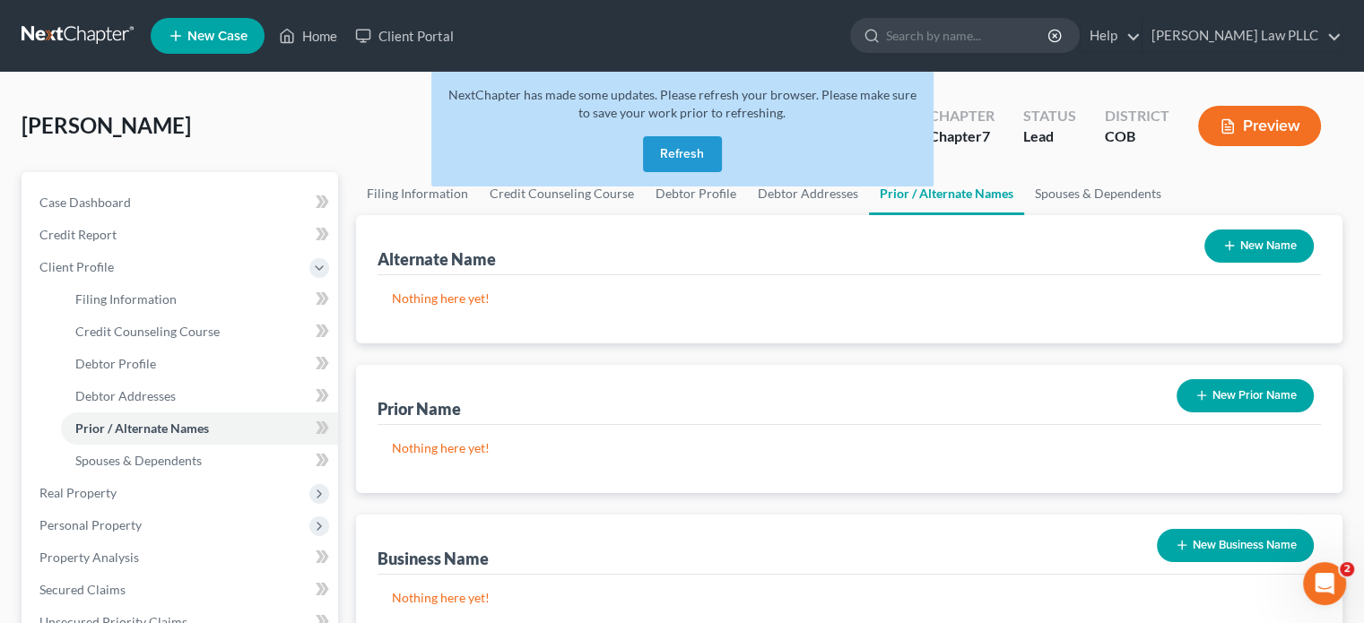
click at [677, 147] on button "Refresh" at bounding box center [682, 154] width 79 height 36
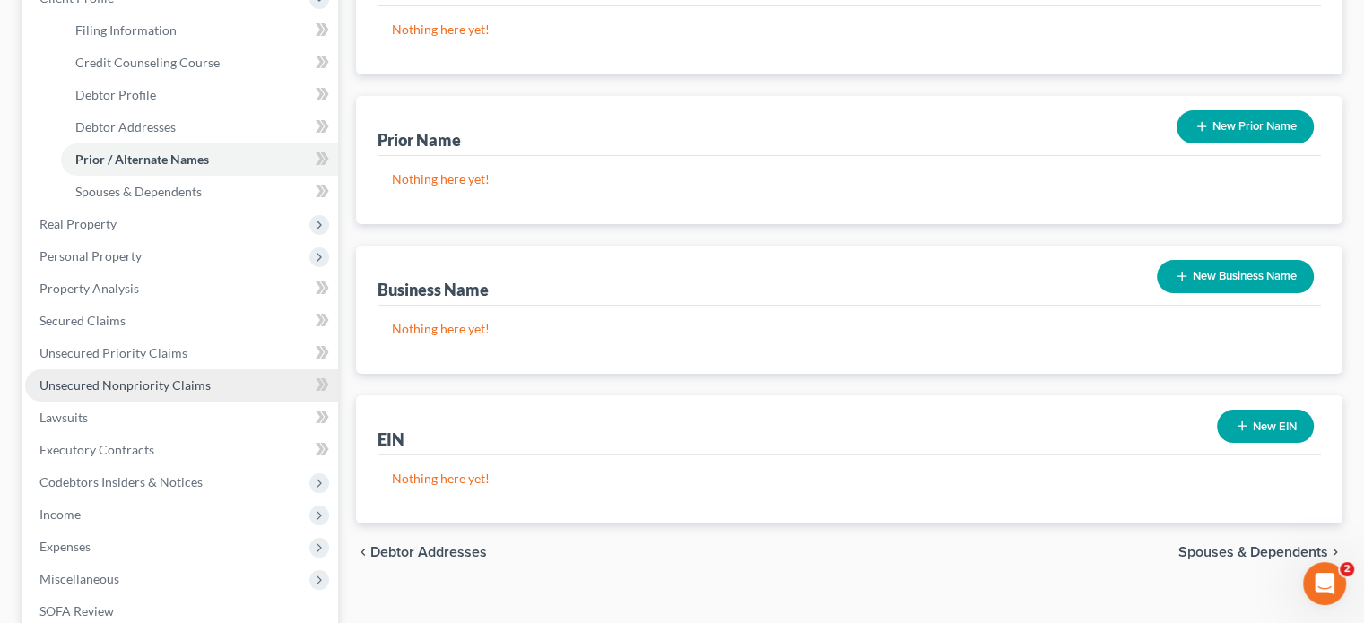
scroll to position [359, 0]
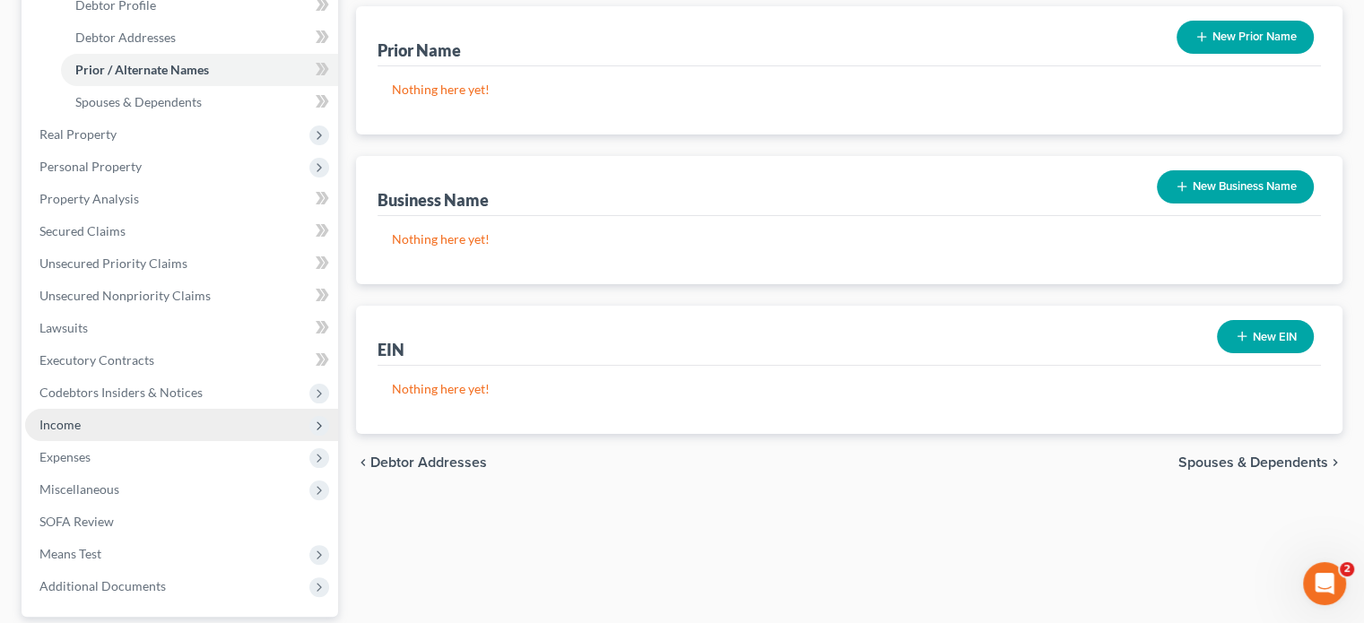
click at [90, 424] on span "Income" at bounding box center [181, 425] width 313 height 32
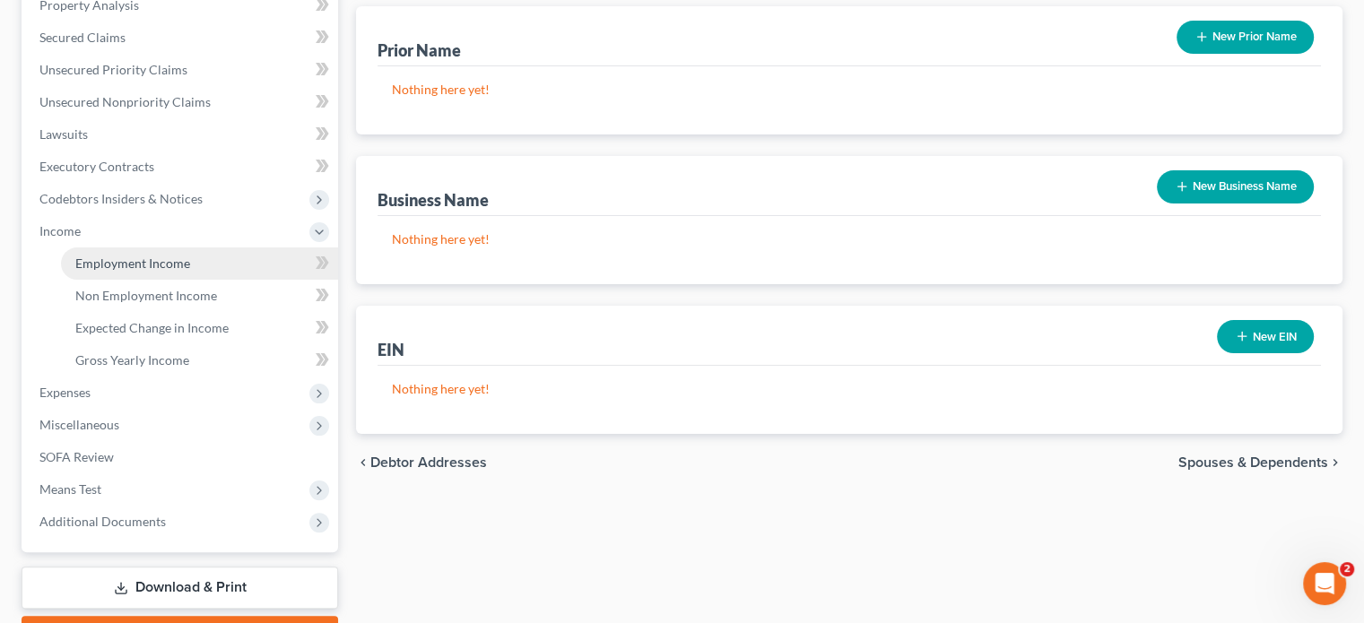
click at [161, 261] on span "Employment Income" at bounding box center [132, 263] width 115 height 15
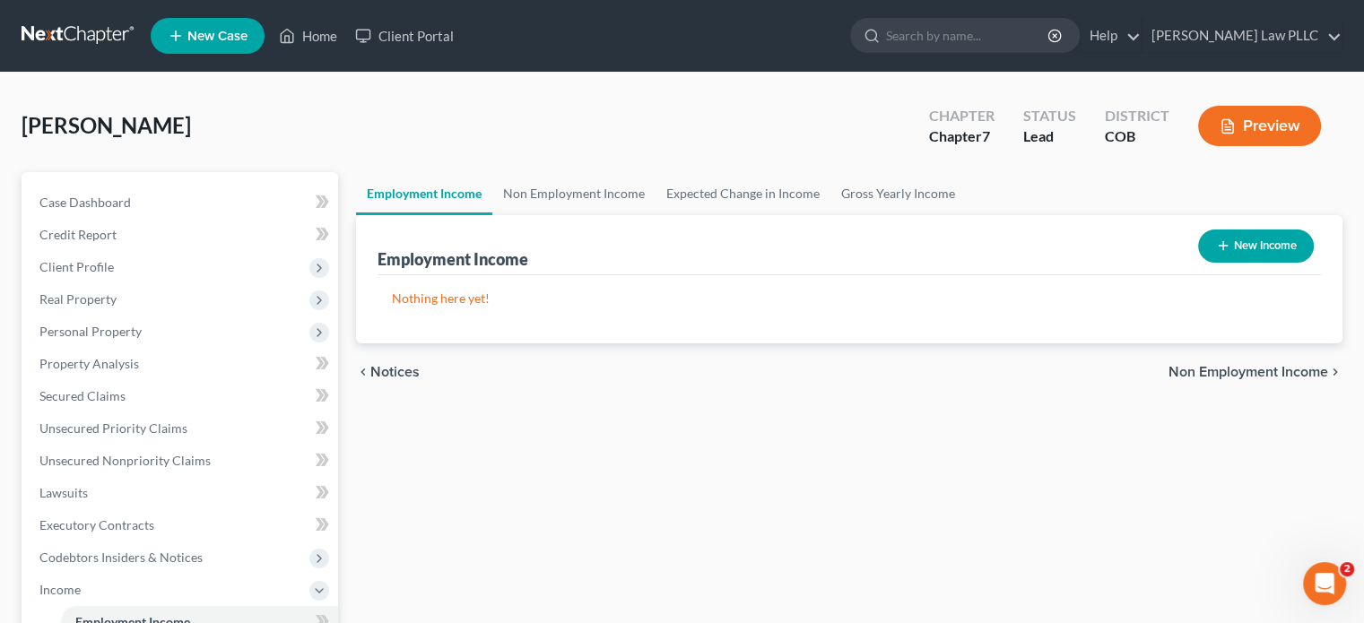
click at [1274, 248] on button "New Income" at bounding box center [1256, 246] width 116 height 33
select select "0"
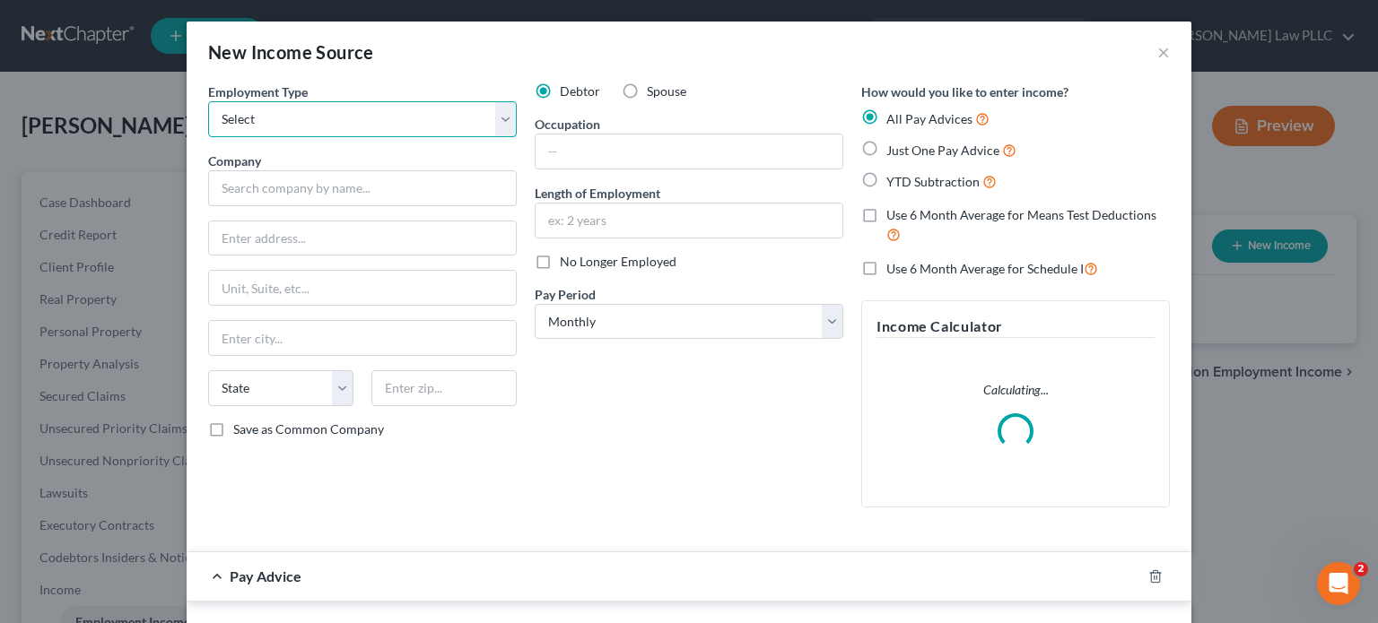
click at [497, 117] on select "Select Full or Part Time Employment Self Employment" at bounding box center [362, 119] width 309 height 36
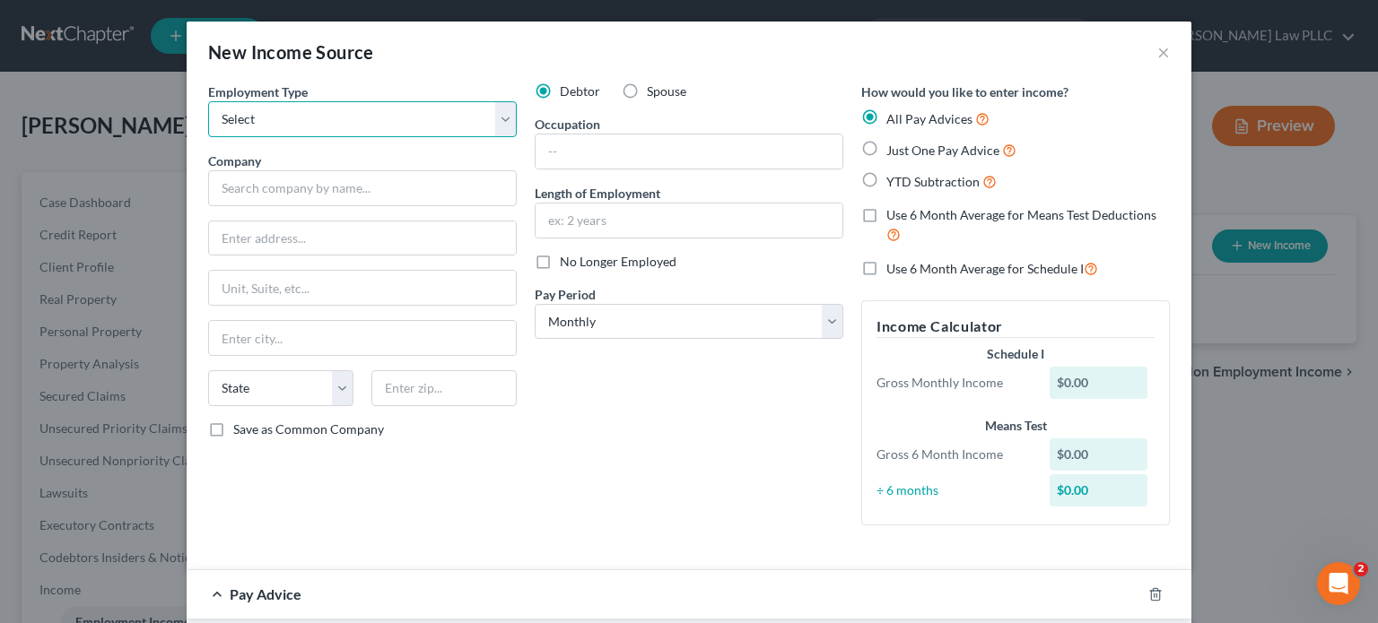
select select "0"
click at [208, 101] on select "Select Full or Part Time Employment Self Employment" at bounding box center [362, 119] width 309 height 36
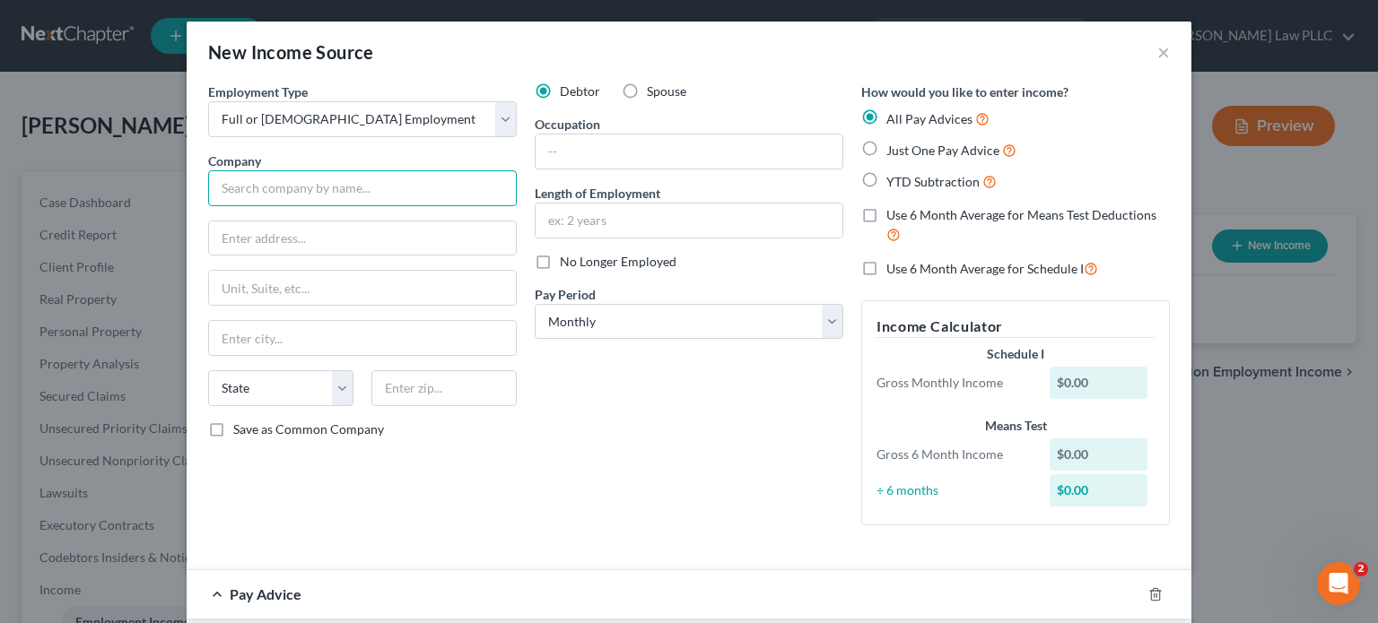
click at [352, 188] on input "text" at bounding box center [362, 188] width 309 height 36
type input "Performance & Recovery Labs, Inc."
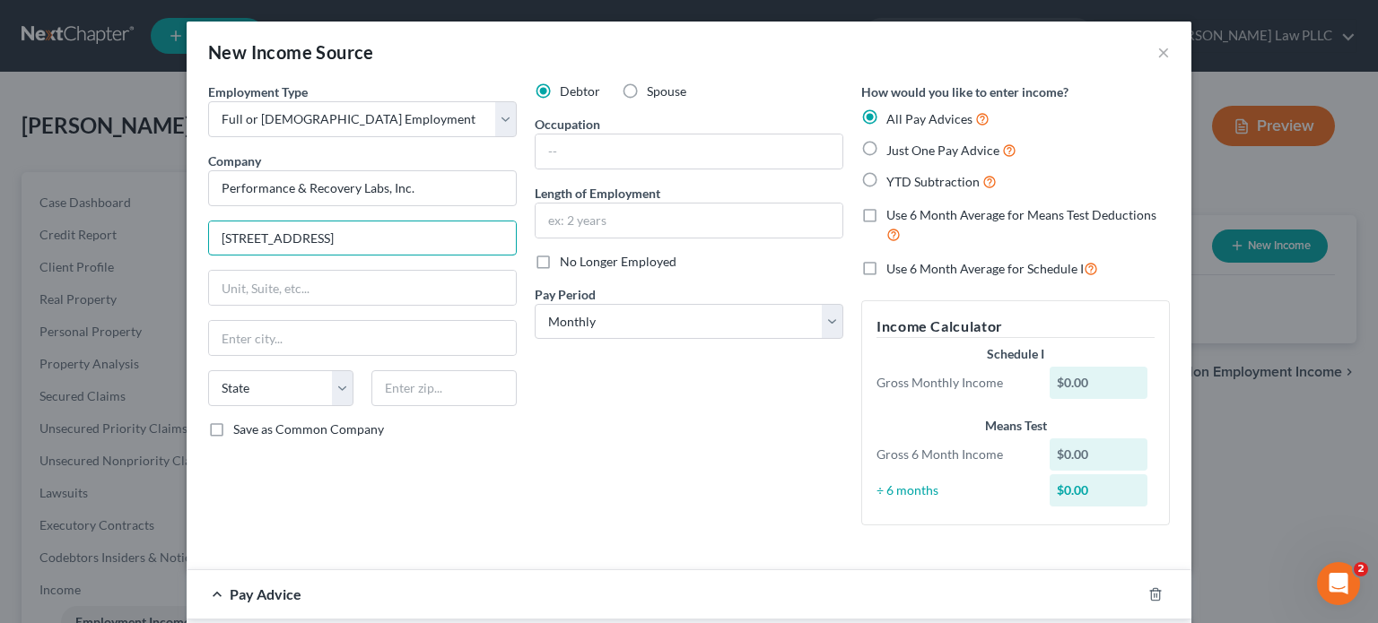
type input "2595 Canyon Blvd"
click at [275, 280] on input "text" at bounding box center [362, 288] width 307 height 34
type input "Suite 150"
type input "80302"
type input "Boulder"
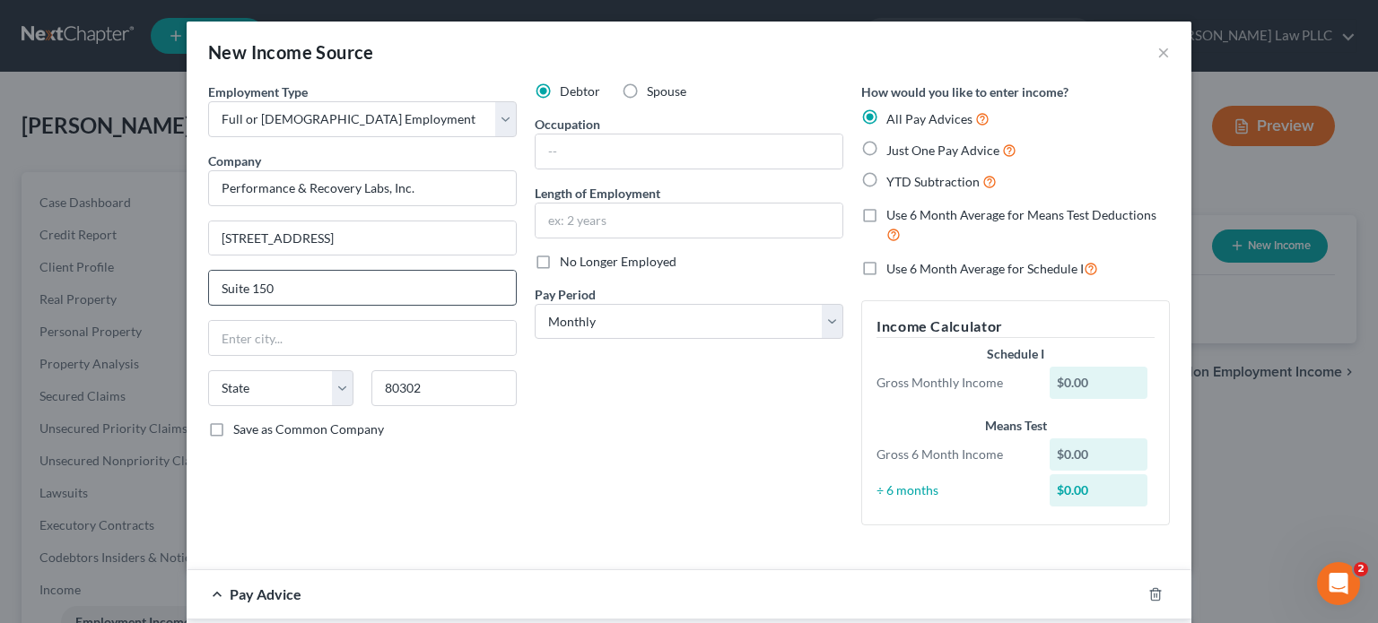
select select "5"
click at [566, 157] on input "text" at bounding box center [688, 152] width 307 height 34
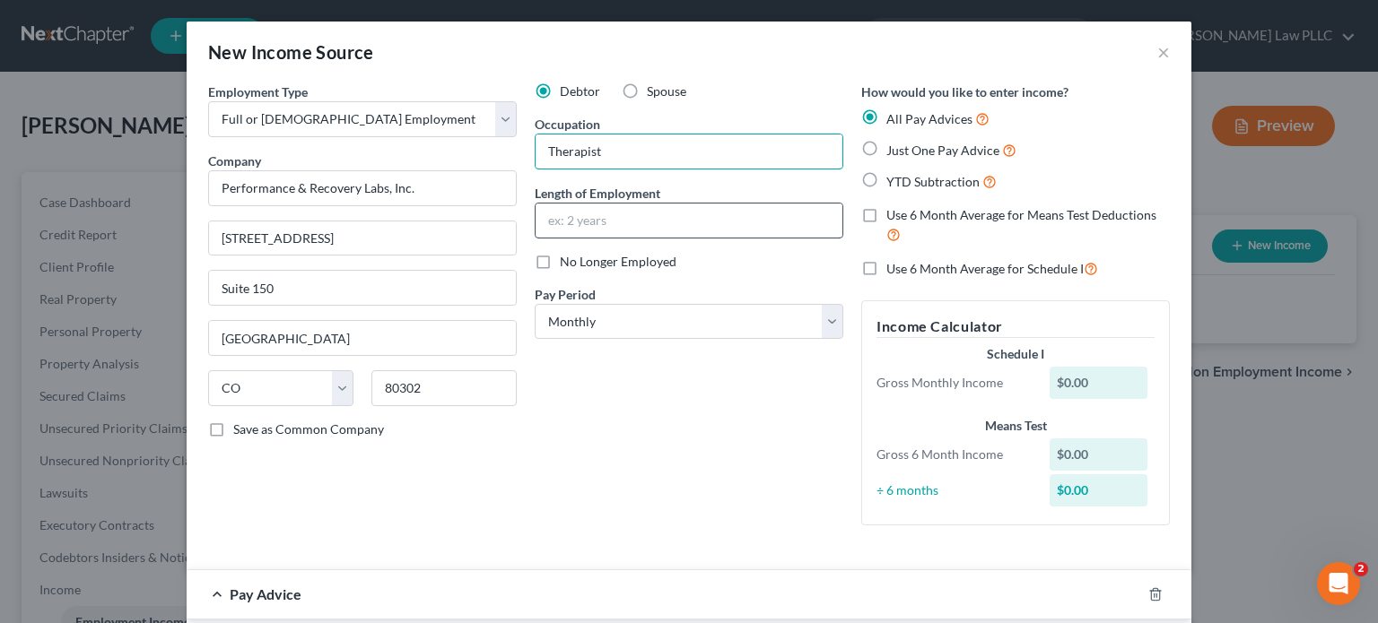
type input "Therapist"
click at [613, 222] on input "text" at bounding box center [688, 221] width 307 height 34
type input "4 years"
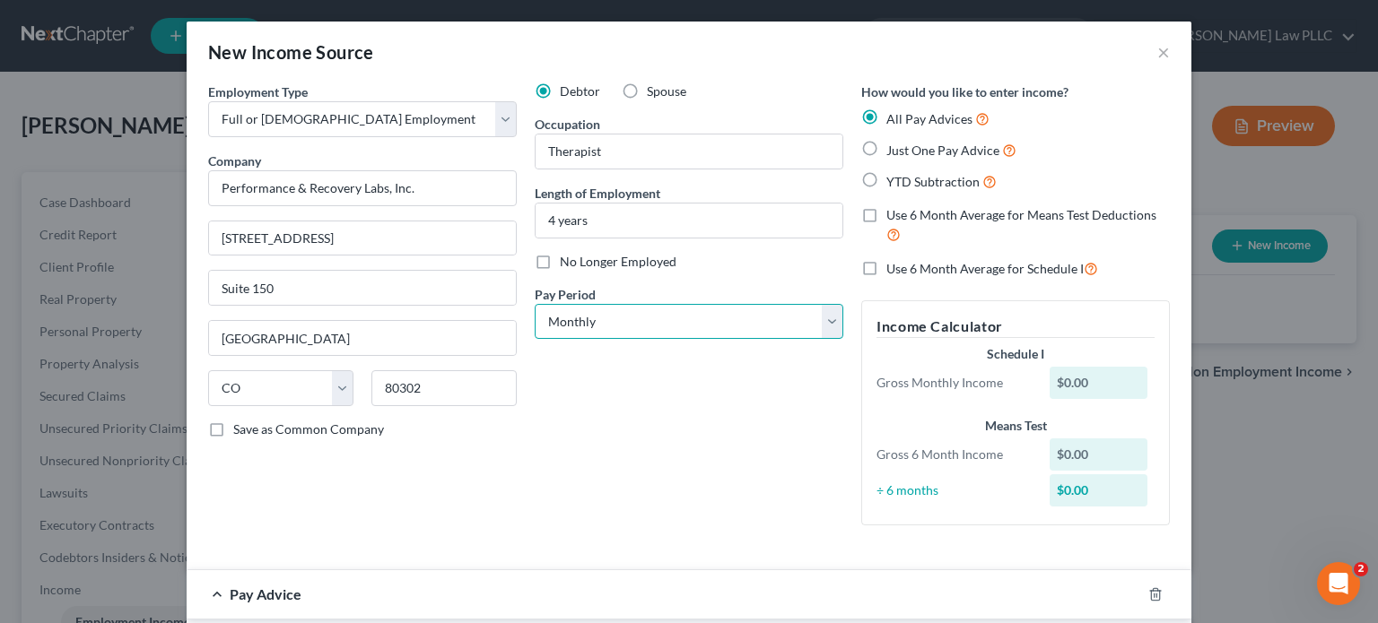
click at [822, 320] on select "Select Monthly Twice Monthly Every Other Week Weekly" at bounding box center [689, 322] width 309 height 36
select select "2"
click at [535, 304] on select "Select Monthly Twice Monthly Every Other Week Weekly" at bounding box center [689, 322] width 309 height 36
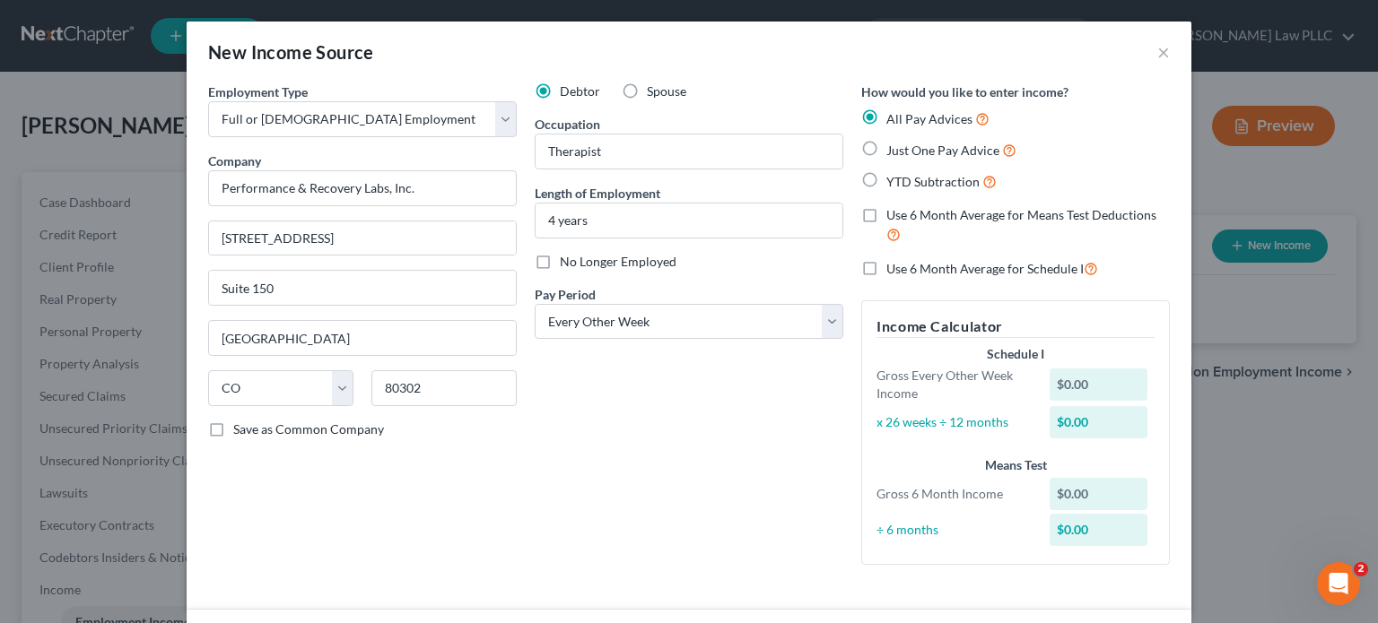
click at [886, 177] on label "YTD Subtraction" at bounding box center [941, 181] width 110 height 21
click at [893, 177] on input "YTD Subtraction" at bounding box center [899, 177] width 12 height 12
radio input "true"
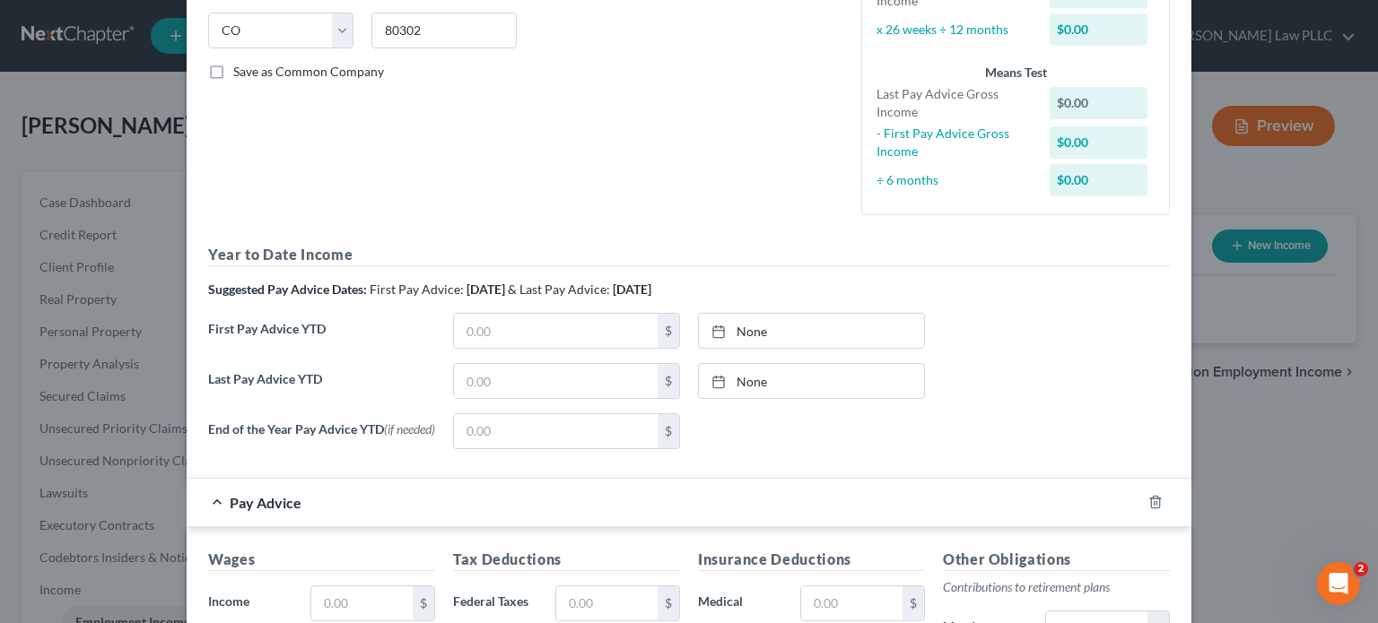
scroll to position [359, 0]
click at [518, 337] on input "text" at bounding box center [556, 330] width 204 height 34
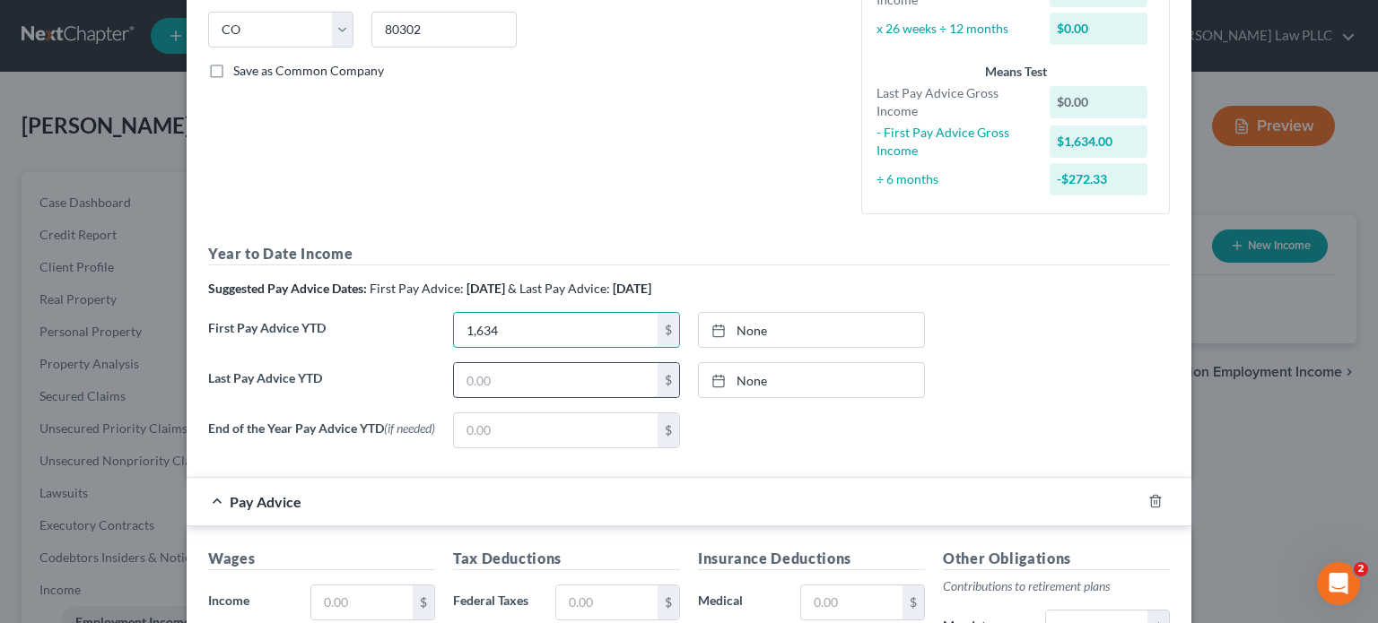
type input "1,634"
click at [488, 382] on input "text" at bounding box center [556, 380] width 204 height 34
type input "8/10/2025"
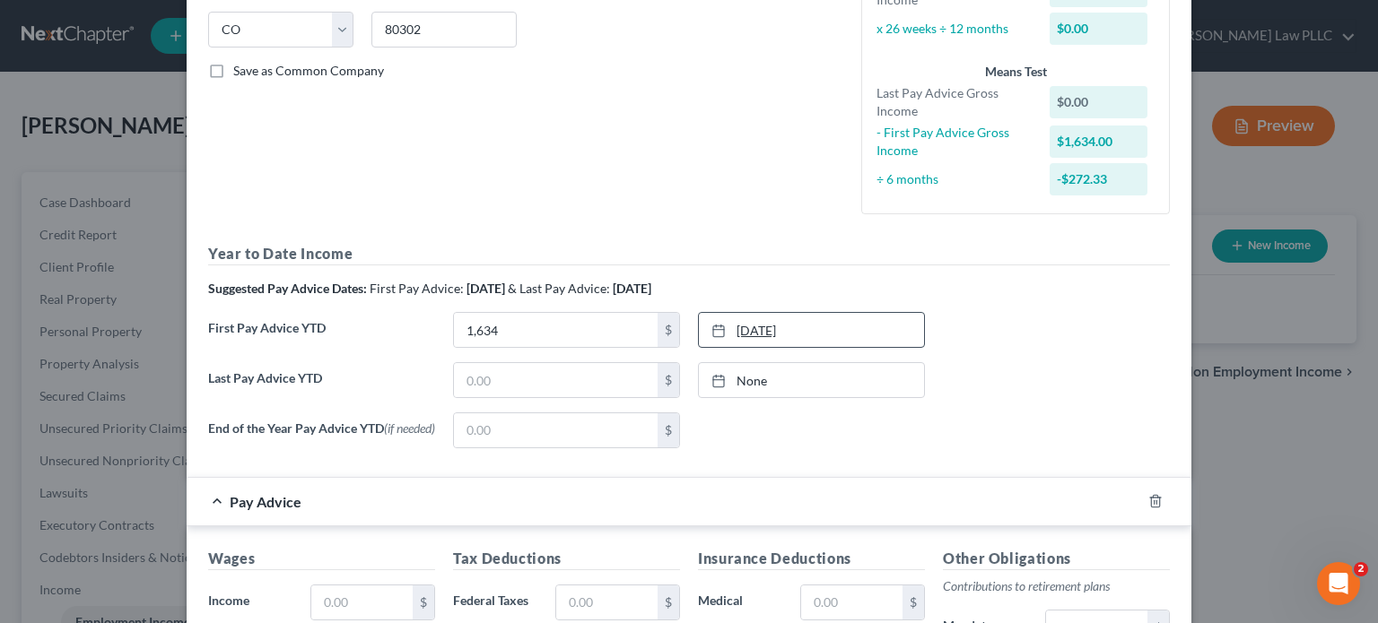
click at [743, 328] on link "8/10/2025" at bounding box center [811, 330] width 225 height 34
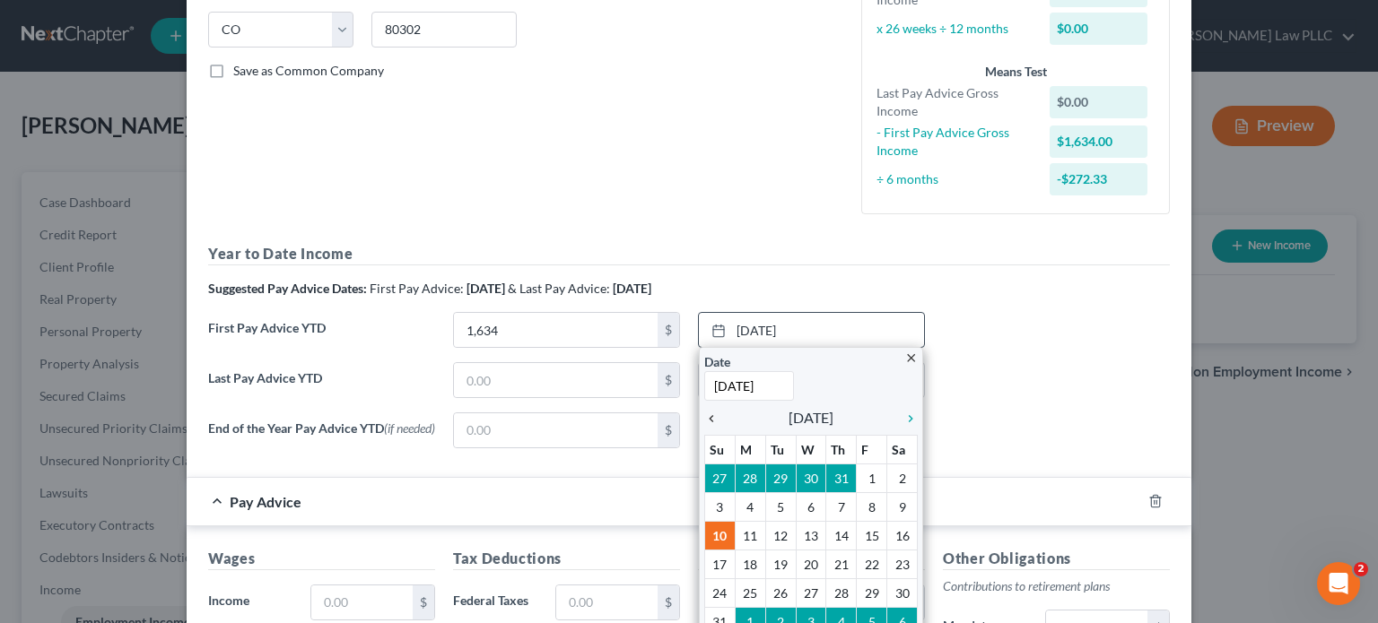
click at [704, 415] on icon "chevron_left" at bounding box center [715, 419] width 23 height 14
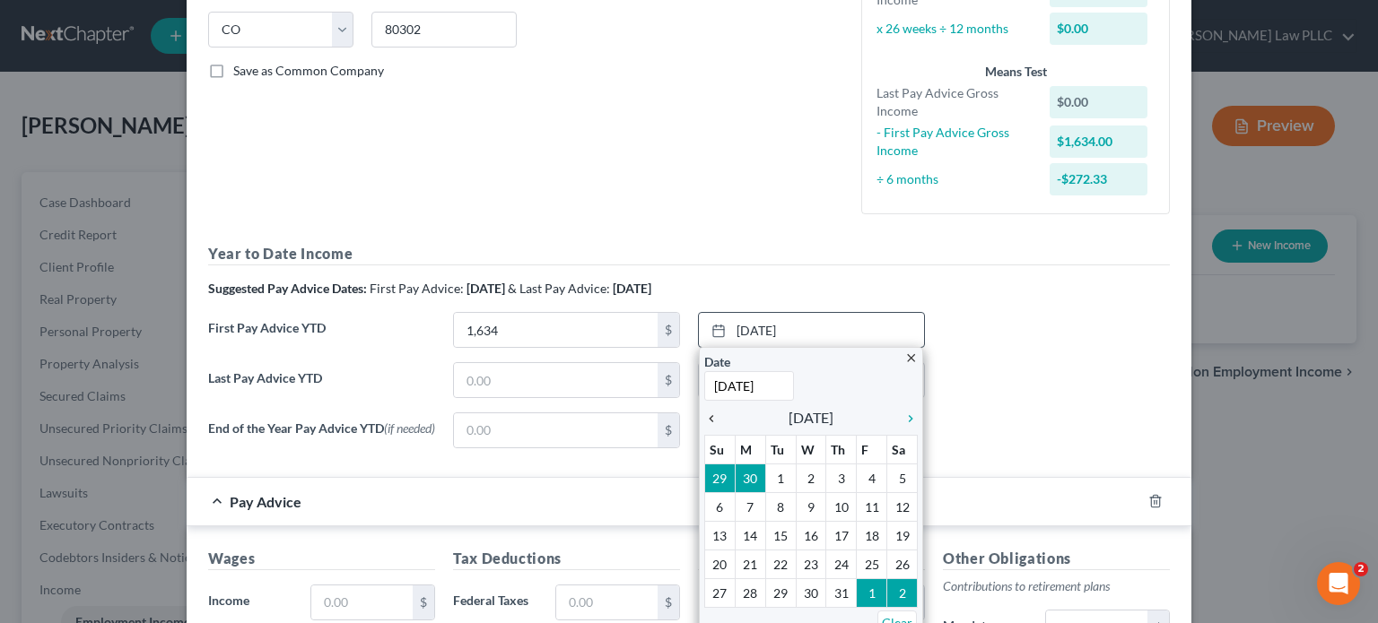
click at [704, 415] on icon "chevron_left" at bounding box center [715, 419] width 23 height 14
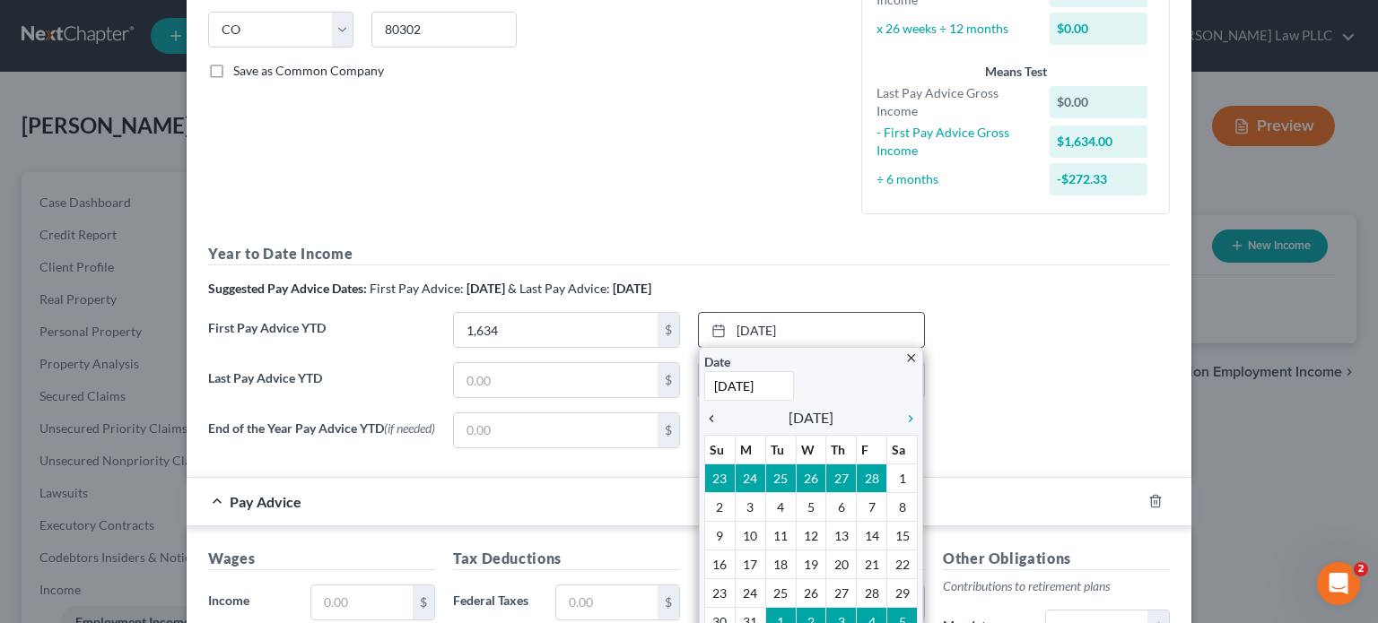
click at [704, 415] on icon "chevron_left" at bounding box center [715, 419] width 23 height 14
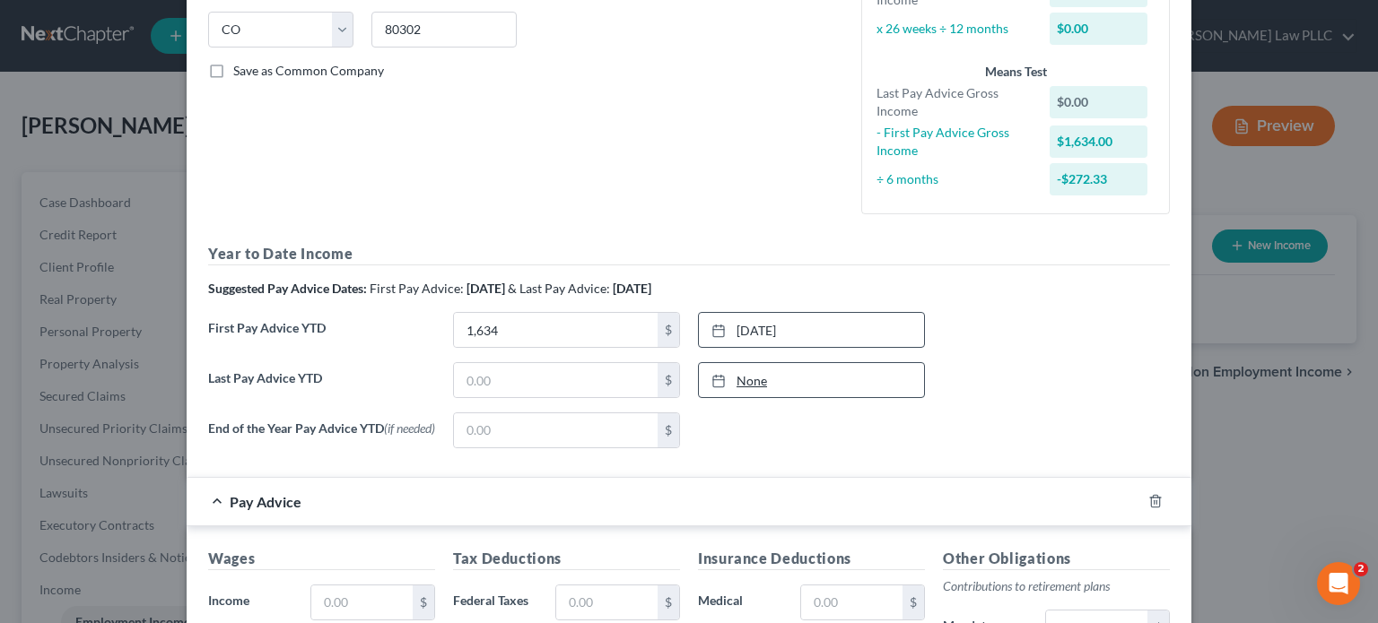
type input "8/10/2025"
click at [743, 378] on link "None" at bounding box center [811, 380] width 225 height 34
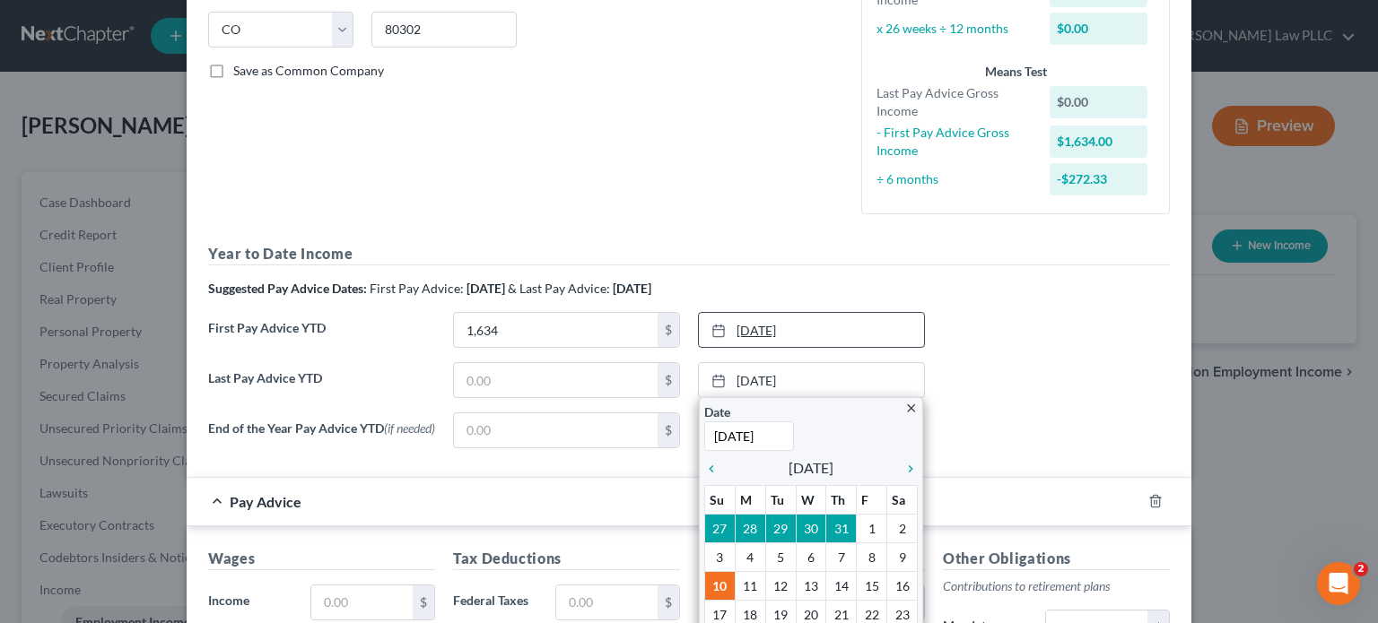
click at [761, 326] on link "2/11/2025" at bounding box center [811, 330] width 225 height 34
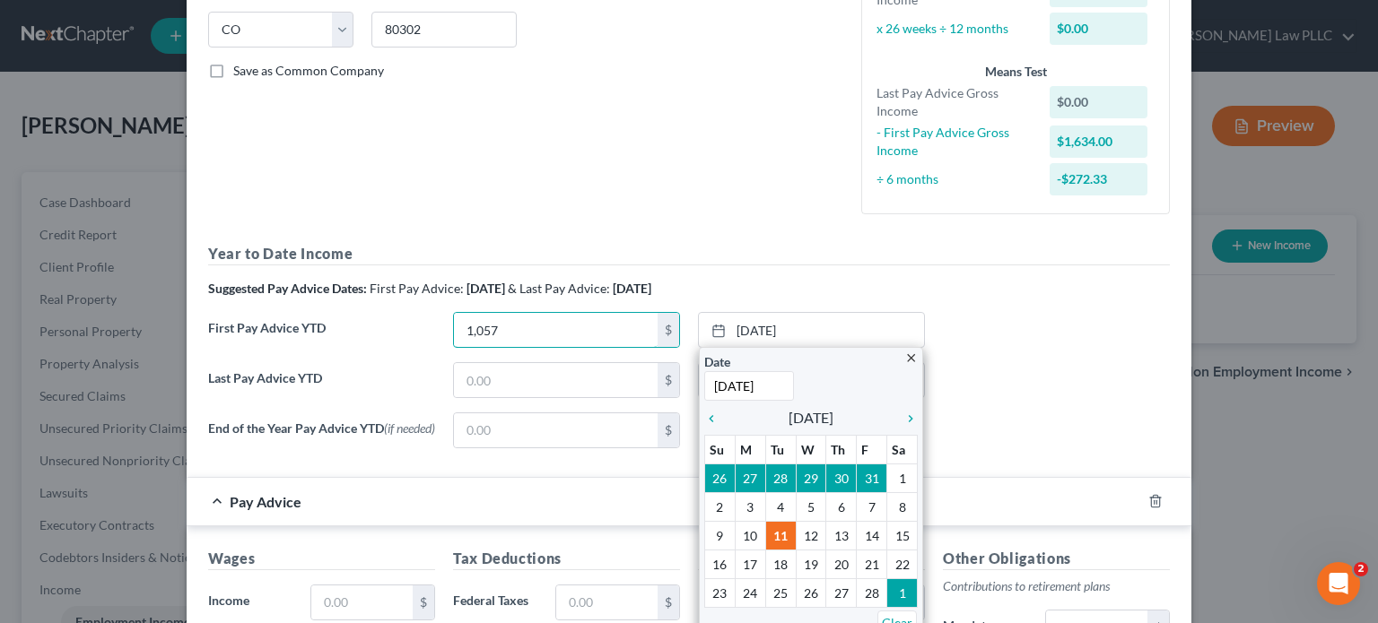
type input "1,057"
click at [1022, 338] on div "First Pay Advice YTD 1,057 $ 2/11/2025 close Date 2/11/2025 Time 12:00 AM chevr…" at bounding box center [688, 337] width 979 height 50
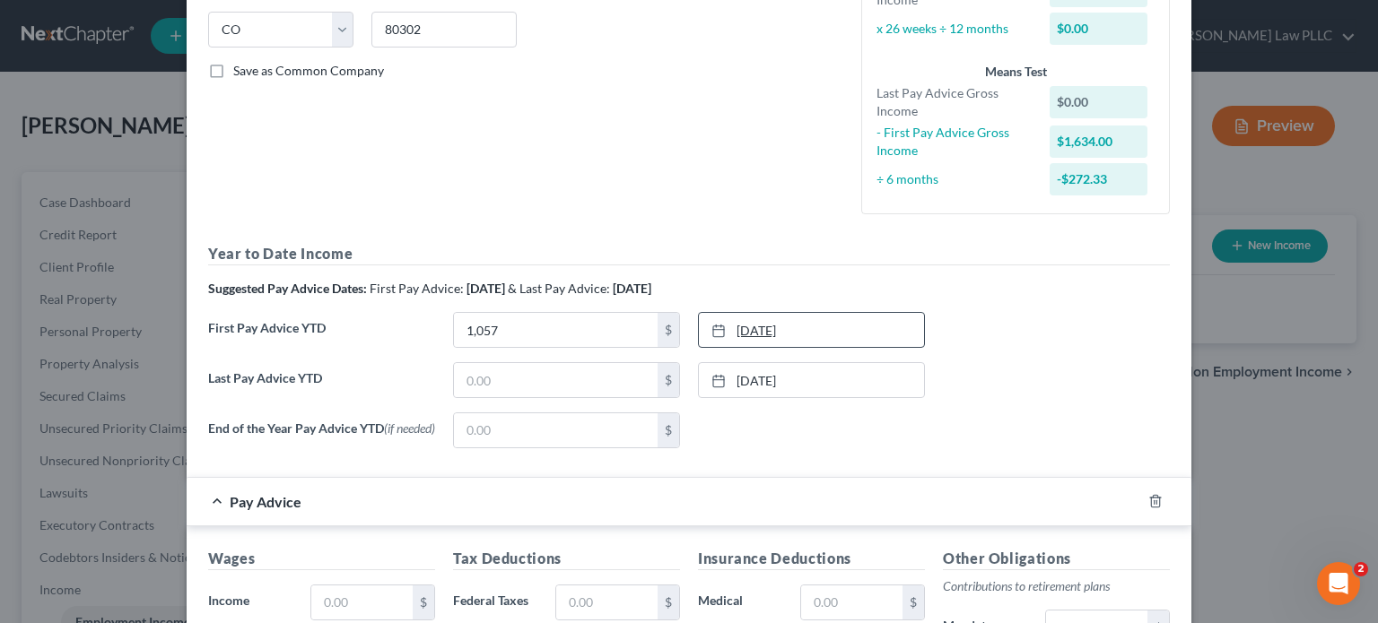
click at [761, 326] on link "2/11/2025" at bounding box center [811, 330] width 225 height 34
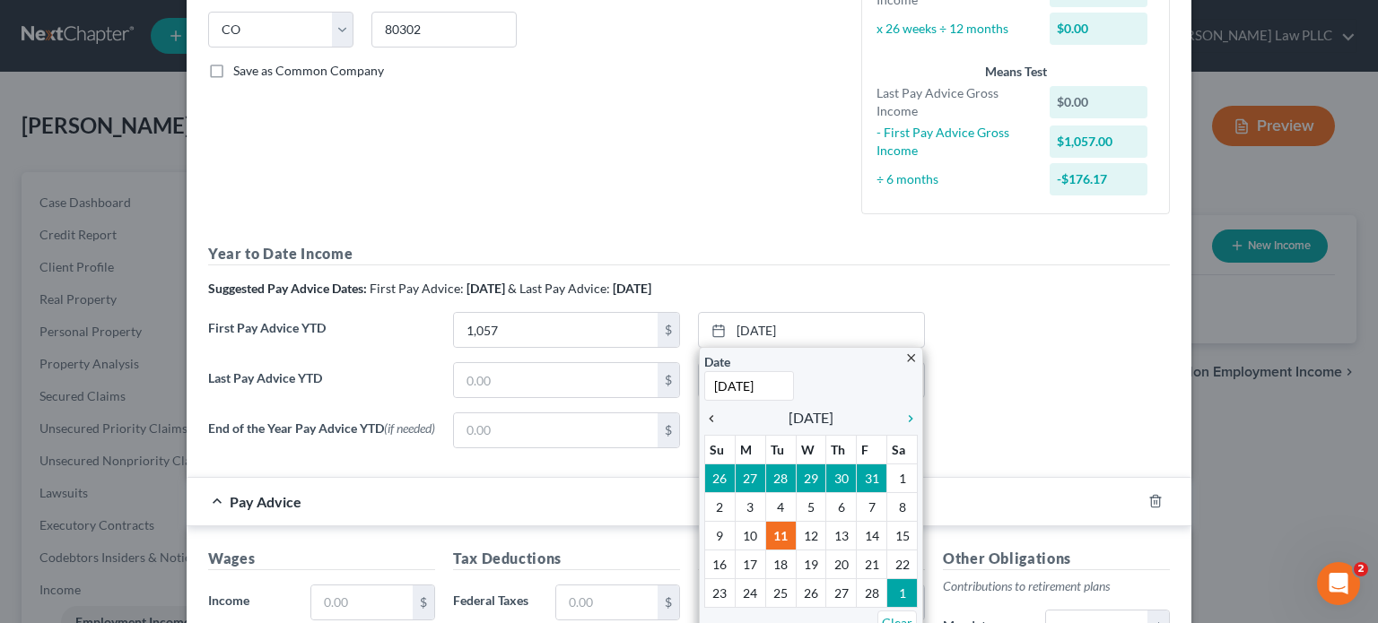
click at [707, 413] on icon "chevron_left" at bounding box center [715, 419] width 23 height 14
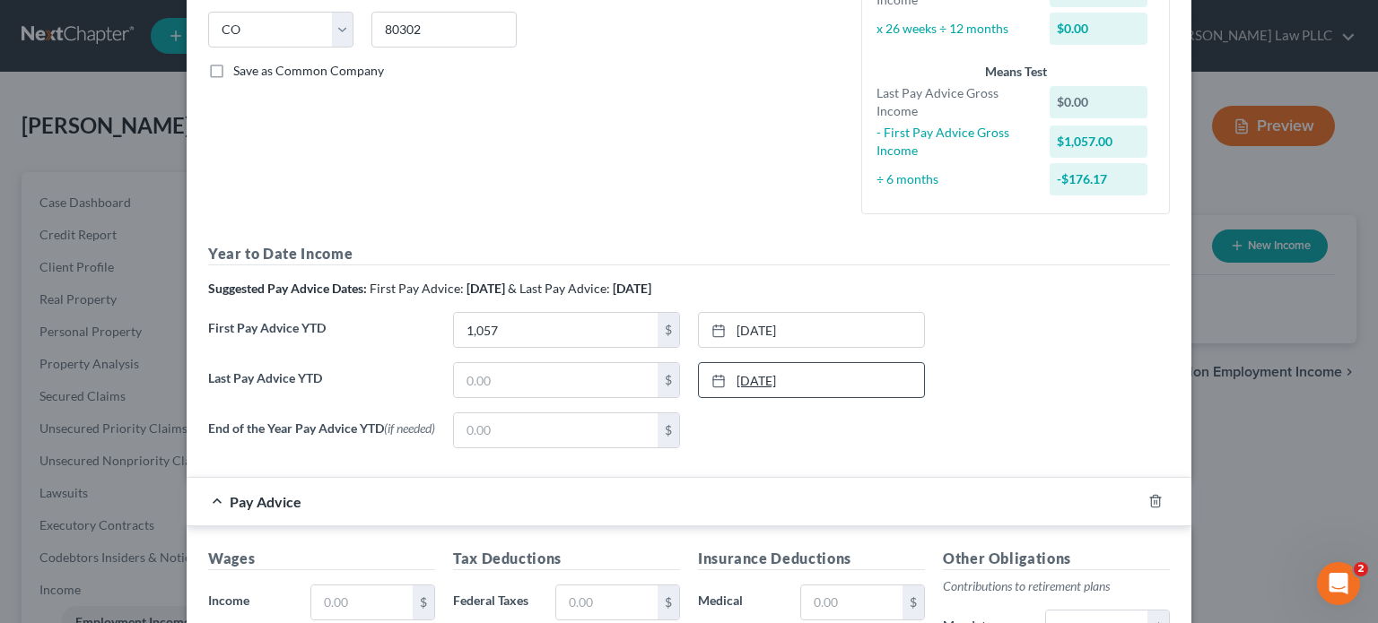
click at [745, 379] on link "8/10/2025" at bounding box center [811, 380] width 225 height 34
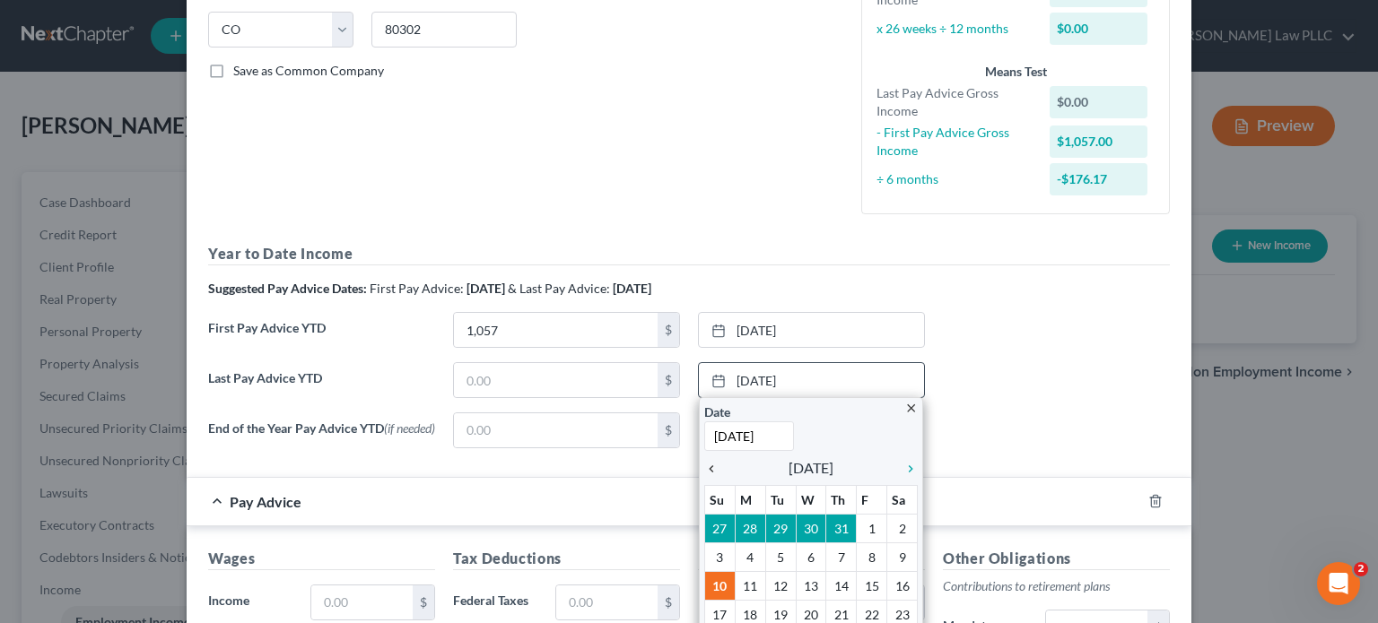
click at [705, 465] on icon "chevron_left" at bounding box center [715, 469] width 23 height 14
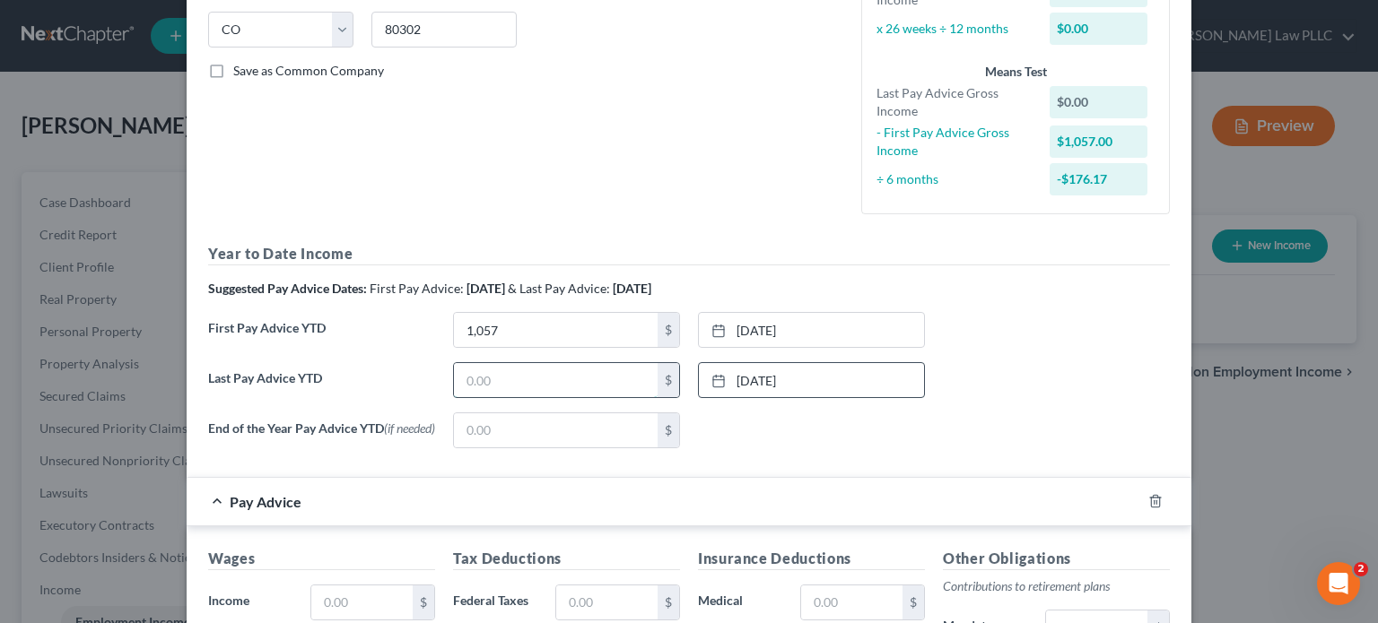
click at [527, 378] on input "text" at bounding box center [556, 380] width 204 height 34
type input "5,823"
click at [701, 419] on div "None close Date Time chevron_left August 2025 chevron_right Su M Tu W Th F Sa 2…" at bounding box center [811, 431] width 245 height 36
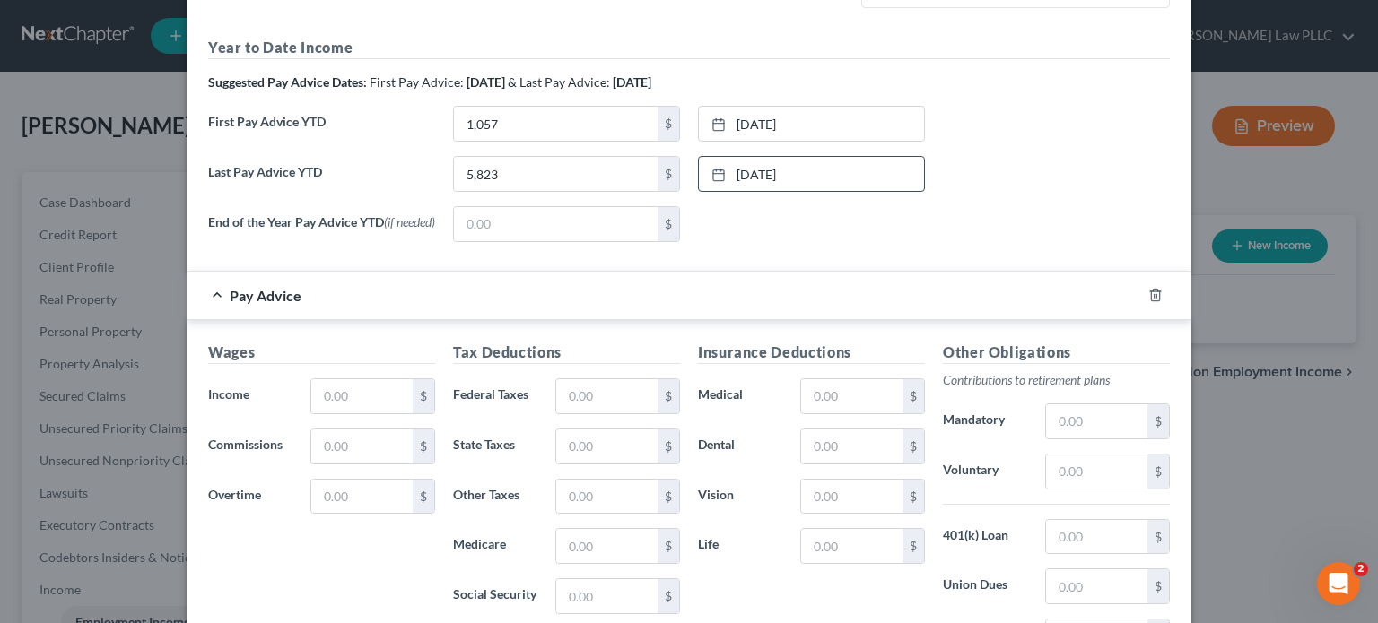
scroll to position [628, 0]
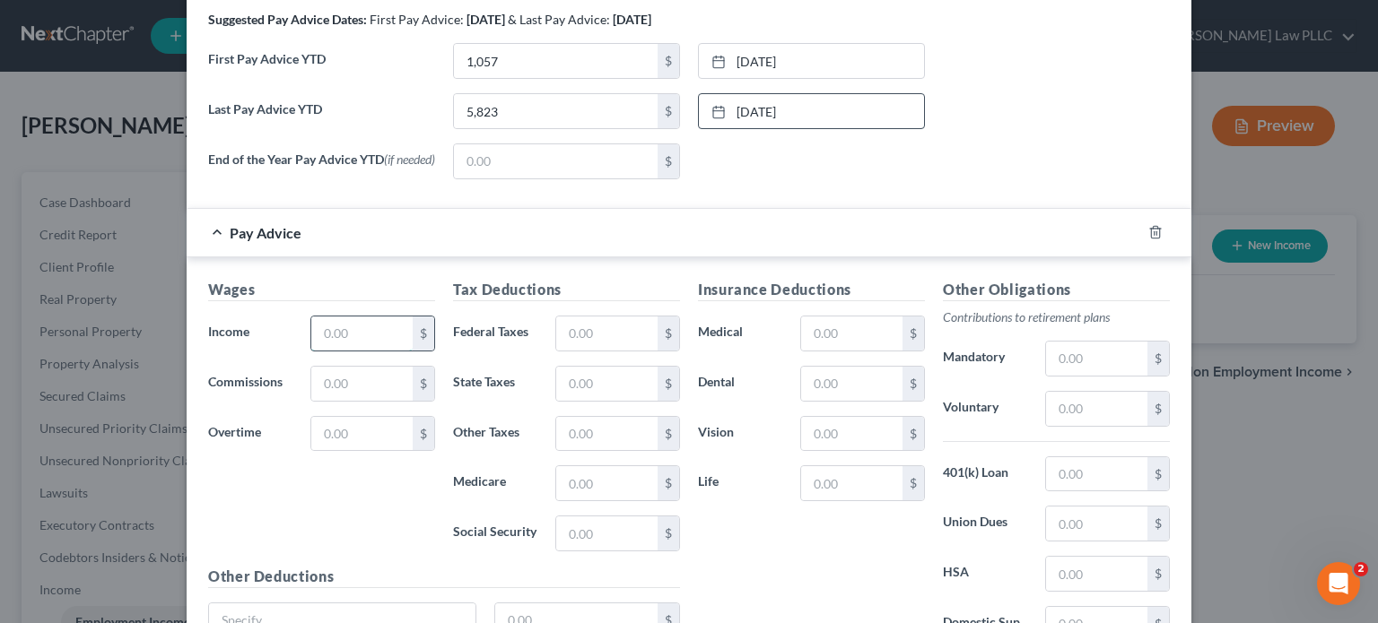
click at [361, 340] on input "text" at bounding box center [361, 334] width 101 height 34
type input "415"
type input "10"
type input "2"
type input "6"
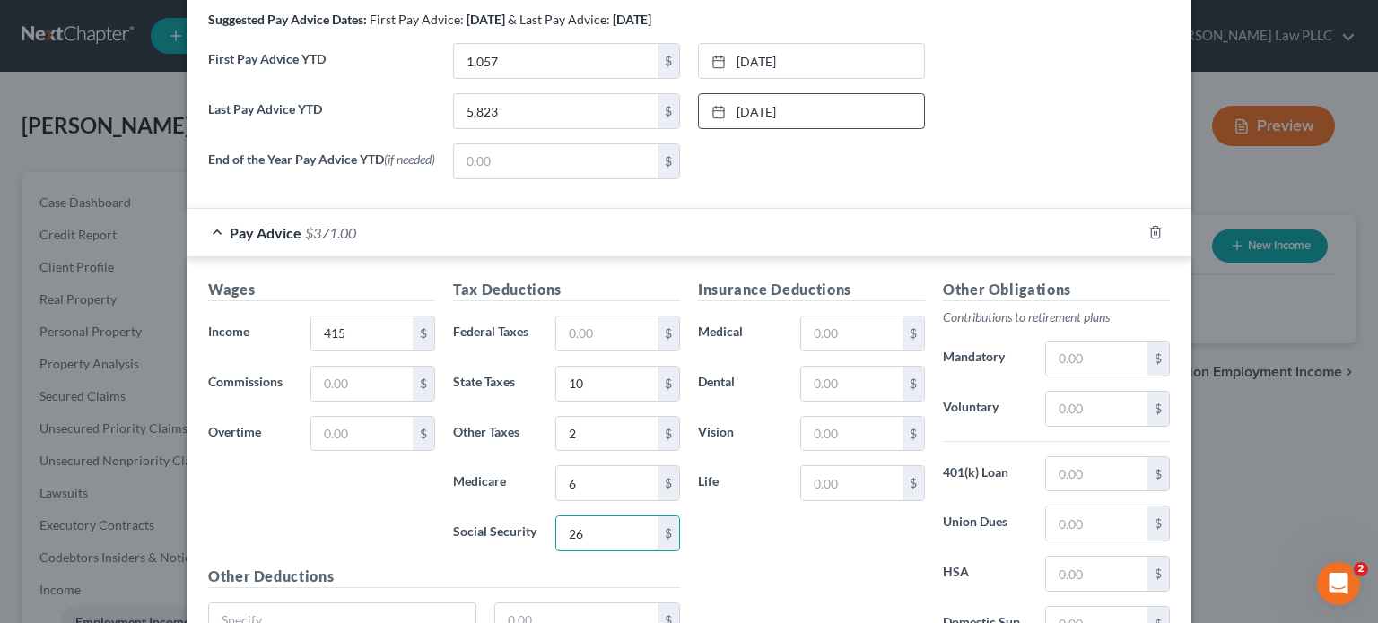
type input "26"
click at [696, 576] on div "Insurance Deductions Medical $ Dental $ Vision $ Life $" at bounding box center [811, 468] width 245 height 378
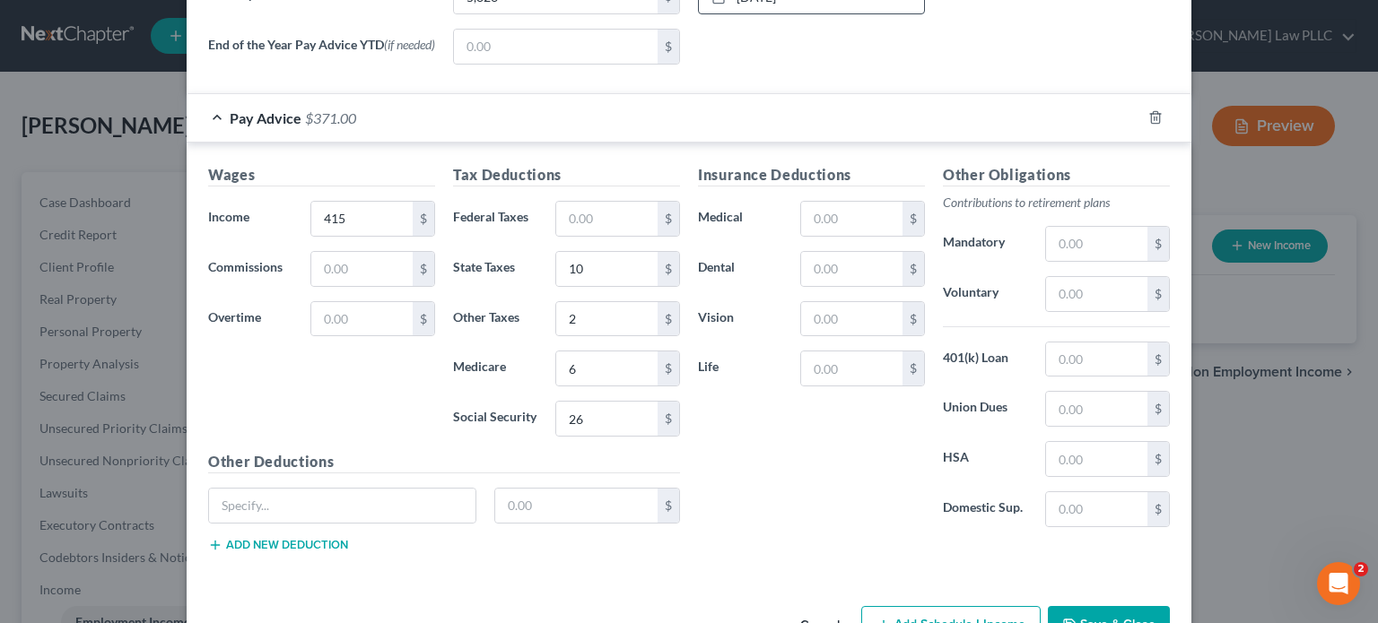
scroll to position [797, 0]
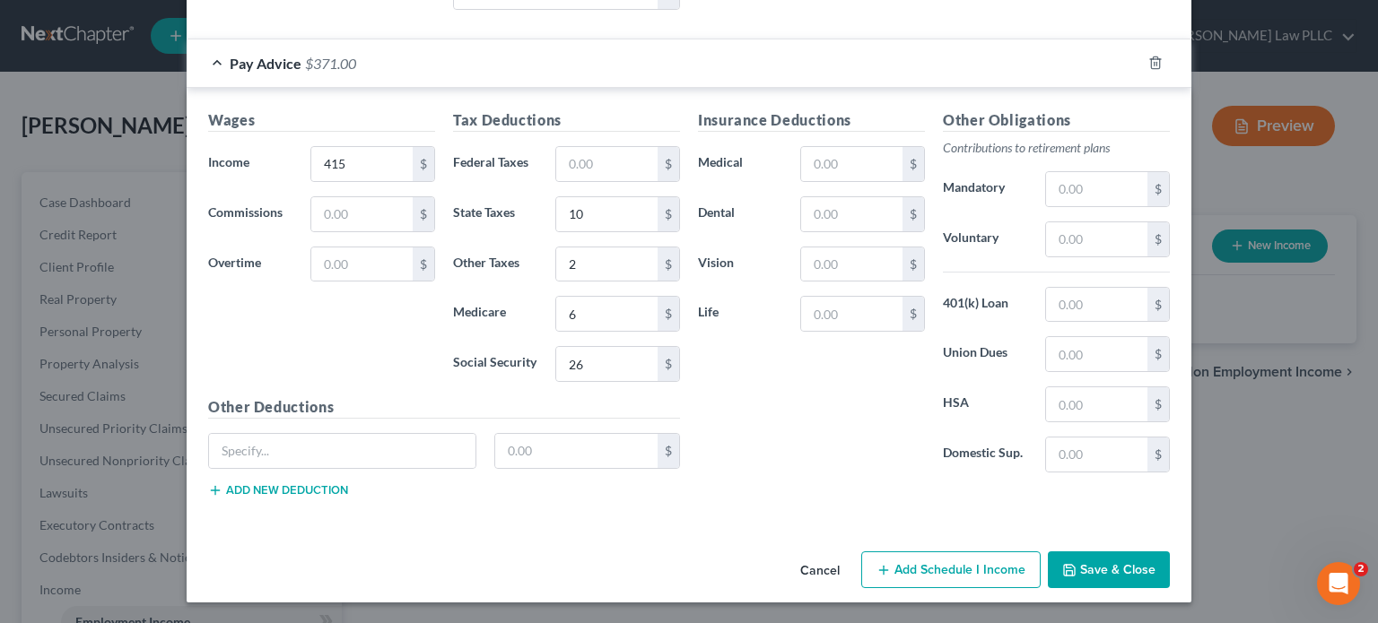
click at [1083, 559] on button "Save & Close" at bounding box center [1109, 571] width 122 height 38
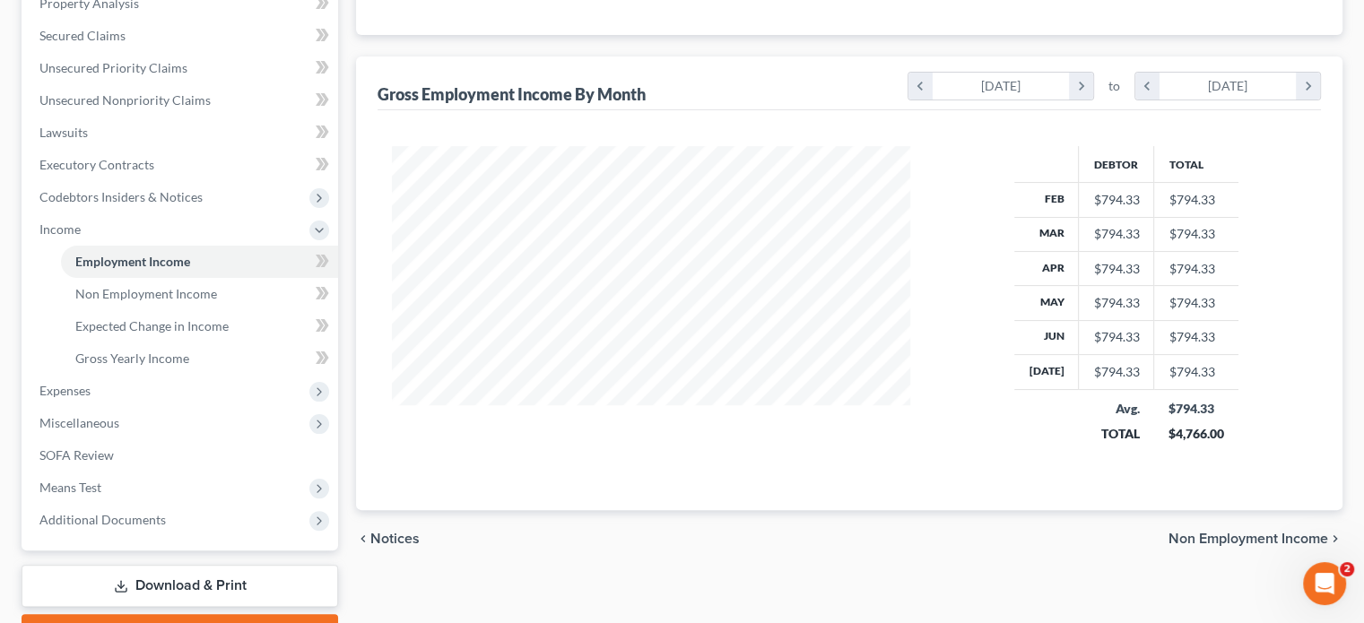
scroll to position [457, 0]
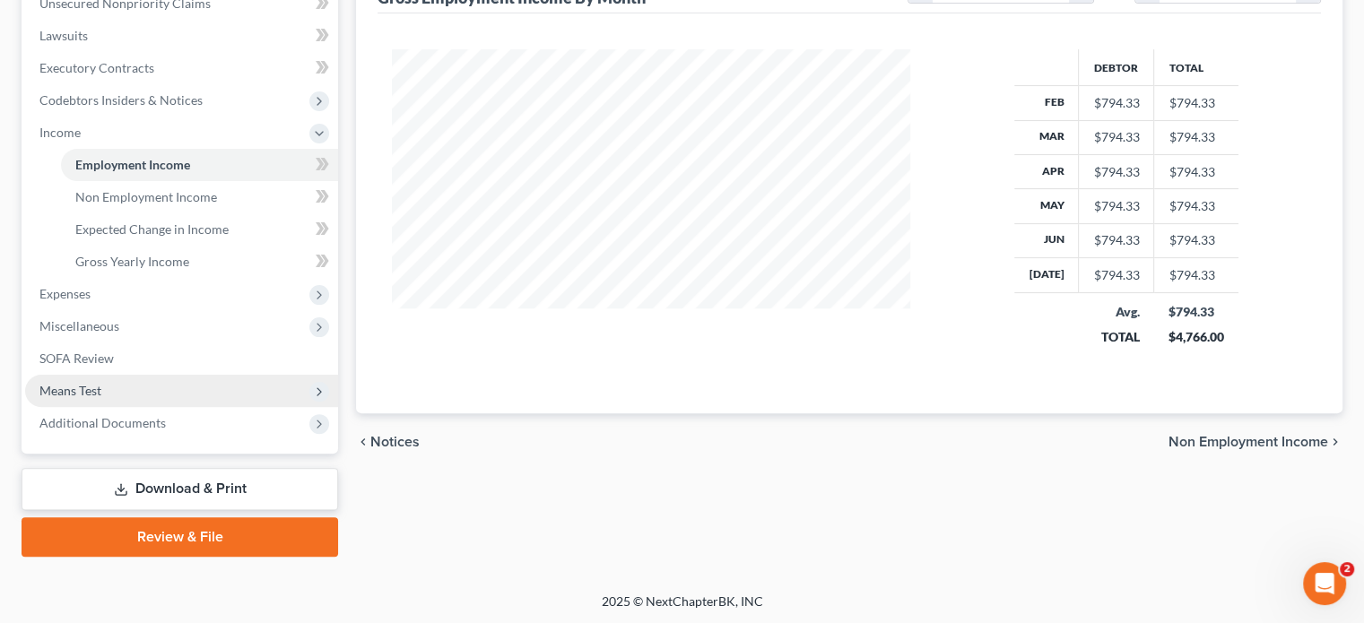
click at [152, 385] on span "Means Test" at bounding box center [181, 391] width 313 height 32
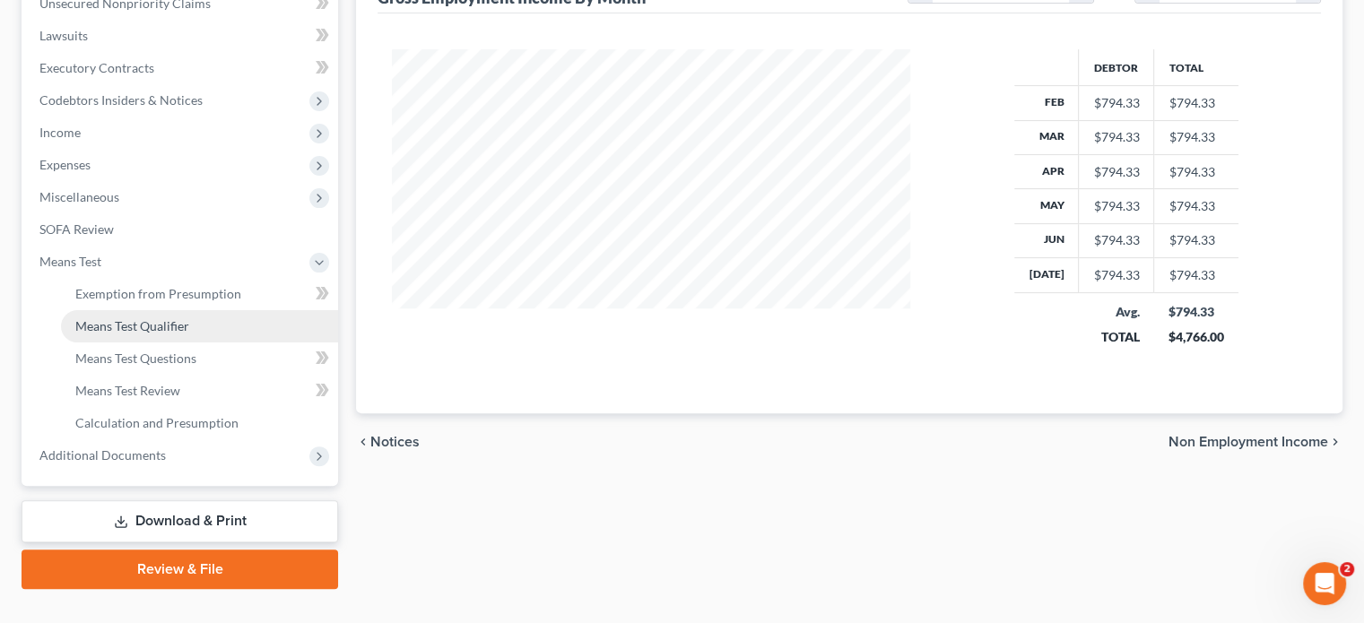
click at [167, 326] on span "Means Test Qualifier" at bounding box center [132, 325] width 114 height 15
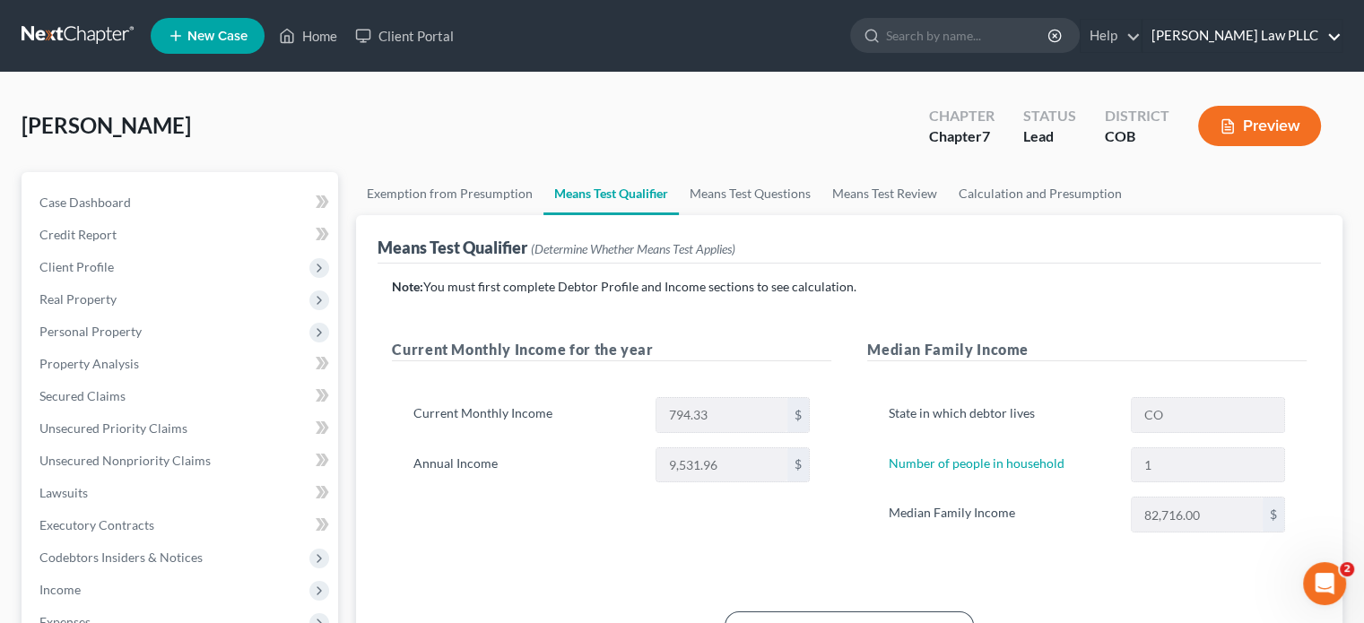
click at [1266, 35] on link "Balis Law PLLC" at bounding box center [1242, 36] width 199 height 32
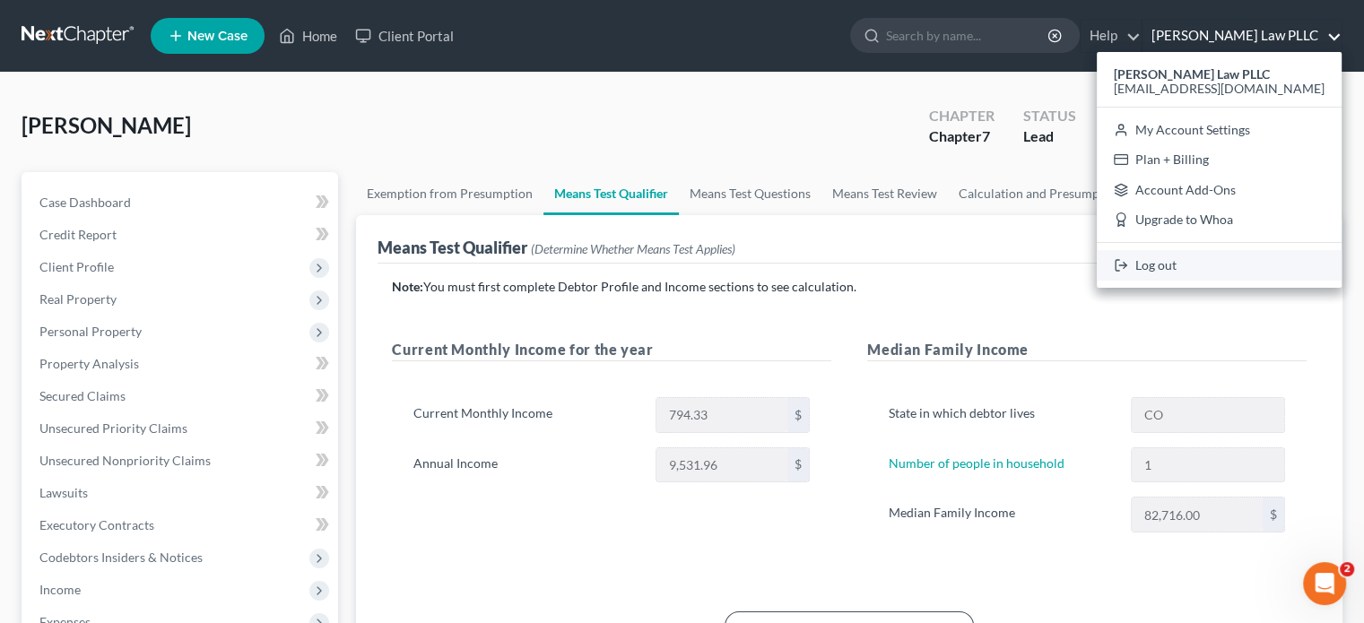
click at [1238, 265] on link "Log out" at bounding box center [1219, 265] width 245 height 30
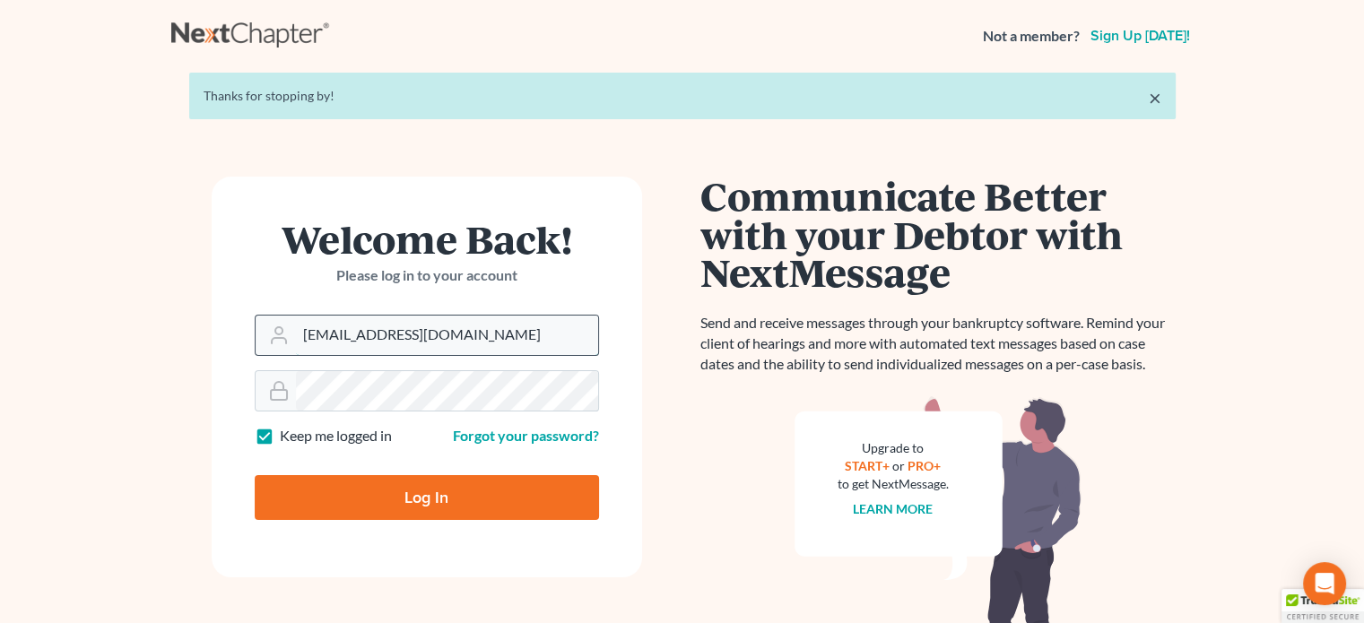
click at [427, 335] on input "[EMAIL_ADDRESS][DOMAIN_NAME]" at bounding box center [447, 335] width 302 height 39
type input "[EMAIL_ADDRESS][DOMAIN_NAME]"
click at [393, 496] on input "Log In" at bounding box center [427, 497] width 344 height 45
type input "Thinking..."
